Goal: Task Accomplishment & Management: Manage account settings

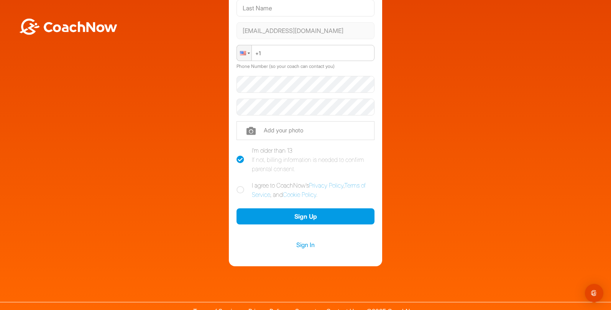
scroll to position [104, 0]
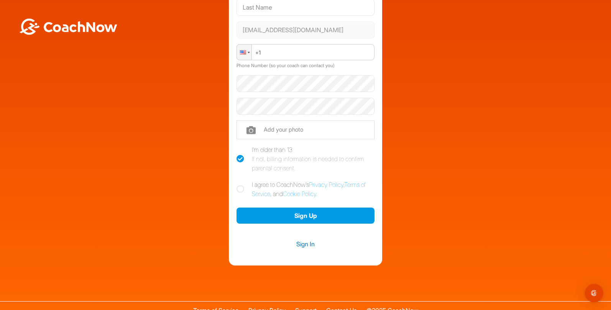
click at [300, 239] on link "Sign In" at bounding box center [306, 244] width 138 height 10
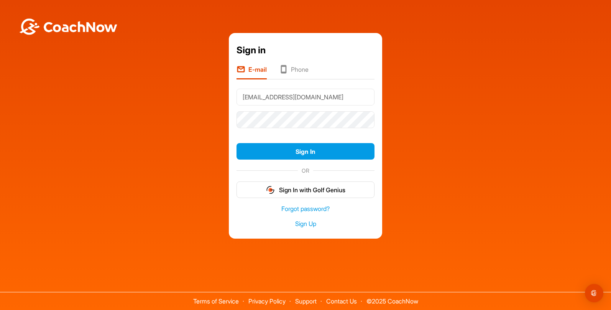
type input "[EMAIL_ADDRESS][DOMAIN_NAME]"
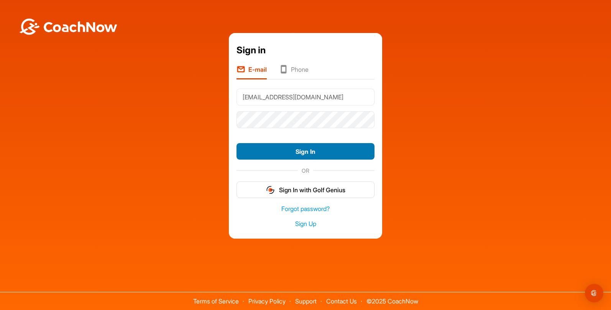
click at [297, 149] on button "Sign In" at bounding box center [306, 151] width 138 height 16
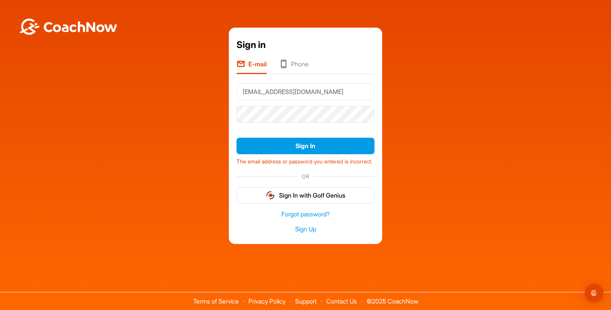
click at [293, 61] on li "Phone" at bounding box center [294, 66] width 30 height 15
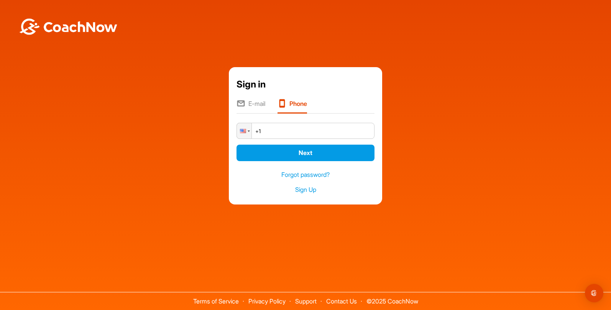
click at [261, 105] on li "E-mail" at bounding box center [251, 106] width 29 height 15
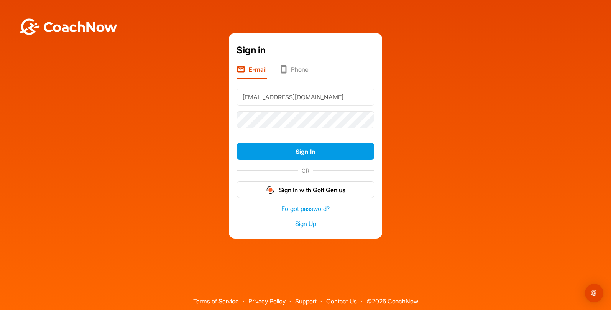
type input "[EMAIL_ADDRESS][DOMAIN_NAME]"
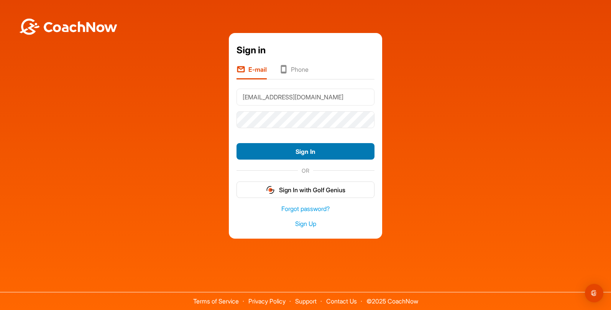
click at [313, 152] on button "Sign In" at bounding box center [306, 151] width 138 height 16
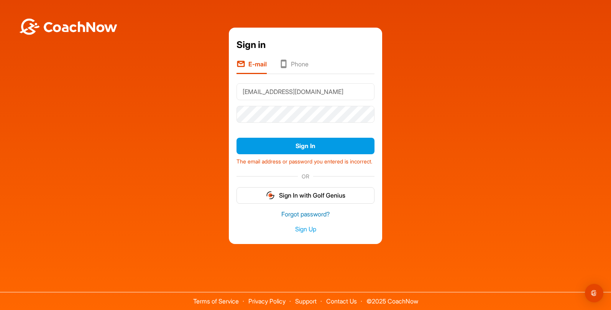
click at [316, 219] on link "Forgot password?" at bounding box center [306, 214] width 138 height 9
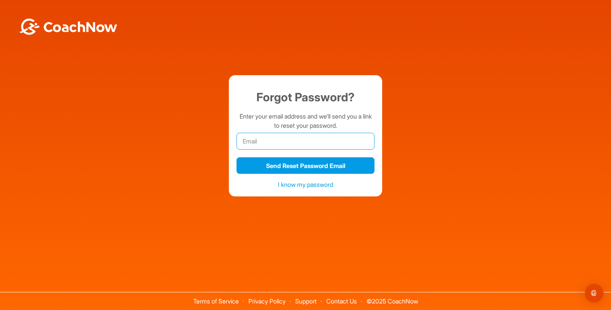
click at [273, 147] on input "email" at bounding box center [306, 141] width 138 height 17
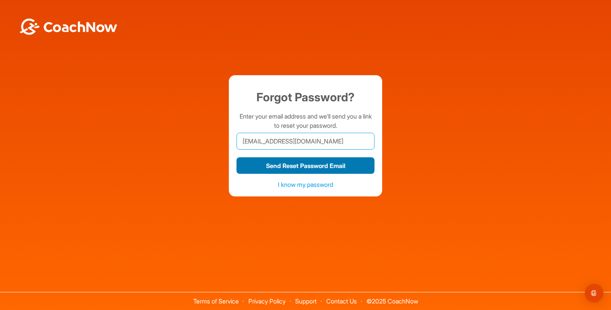
type input "[EMAIL_ADDRESS][DOMAIN_NAME]"
click at [286, 166] on button "Send Reset Password Email" at bounding box center [306, 165] width 138 height 16
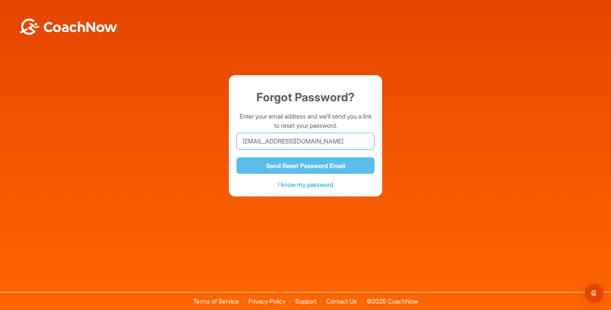
click at [335, 141] on input "[EMAIL_ADDRESS][DOMAIN_NAME]" at bounding box center [306, 141] width 138 height 17
